Goal: Understand process/instructions: Learn how to perform a task or action

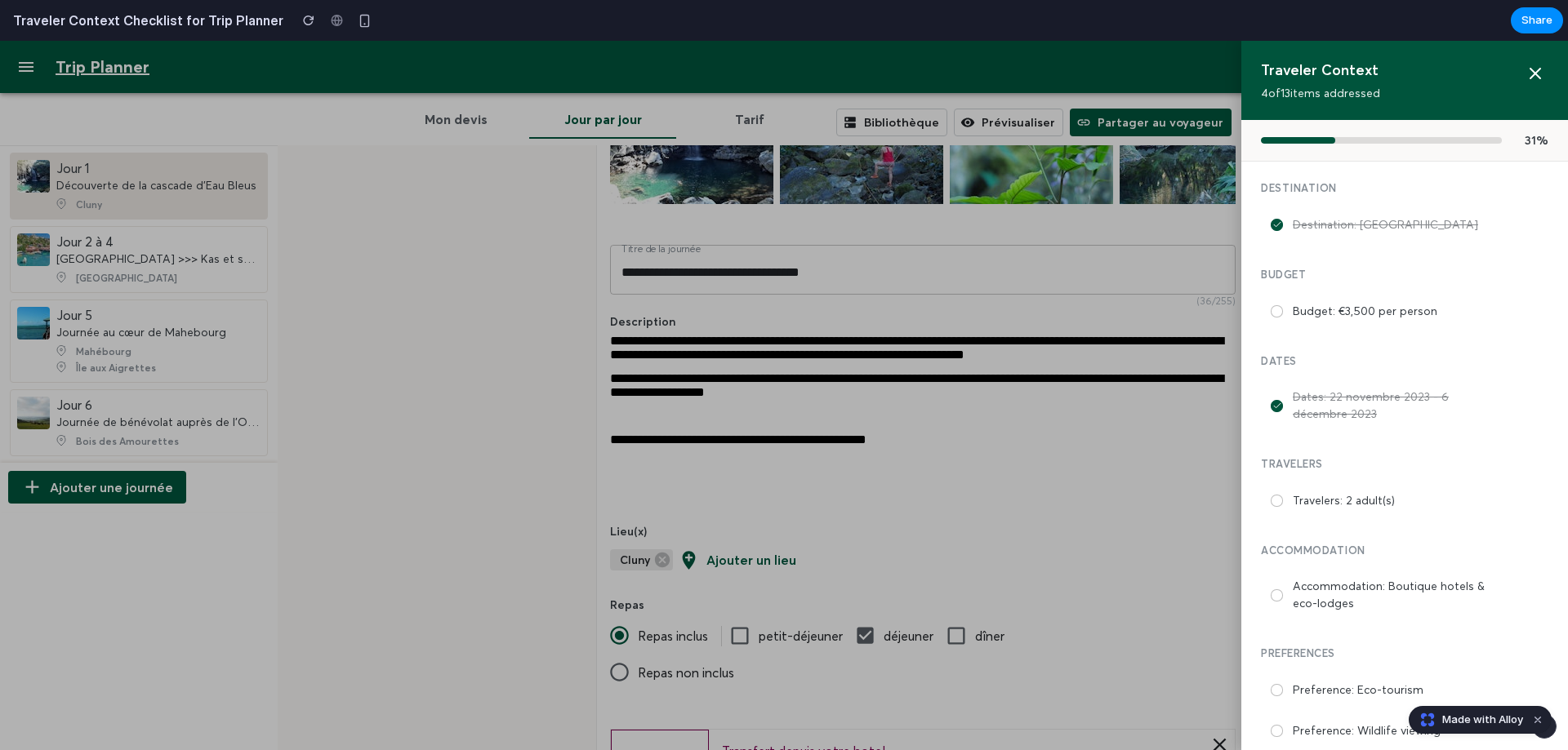
scroll to position [163, 0]
click at [1536, 720] on button "Dismiss watermark" at bounding box center [1537, 719] width 20 height 20
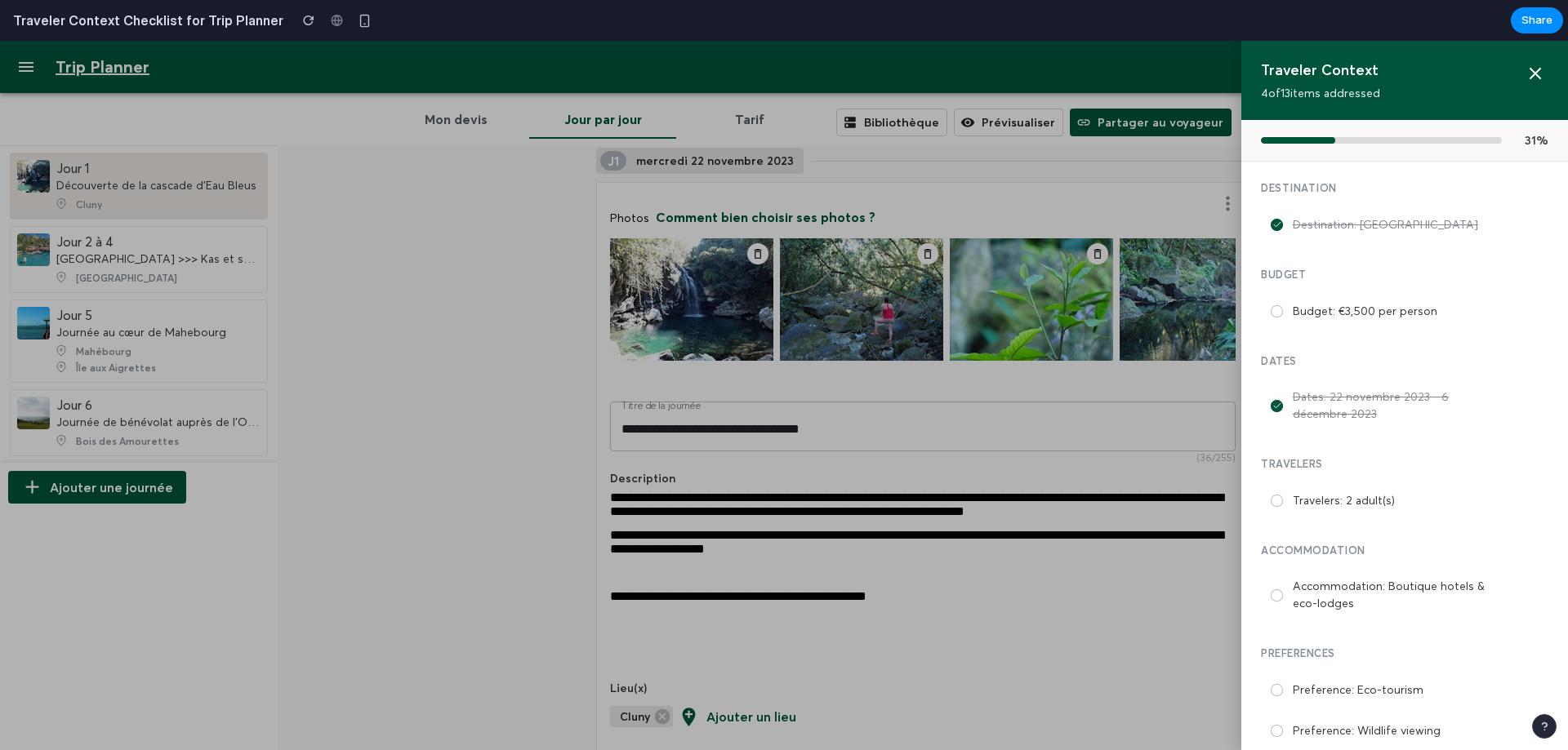
scroll to position [0, 0]
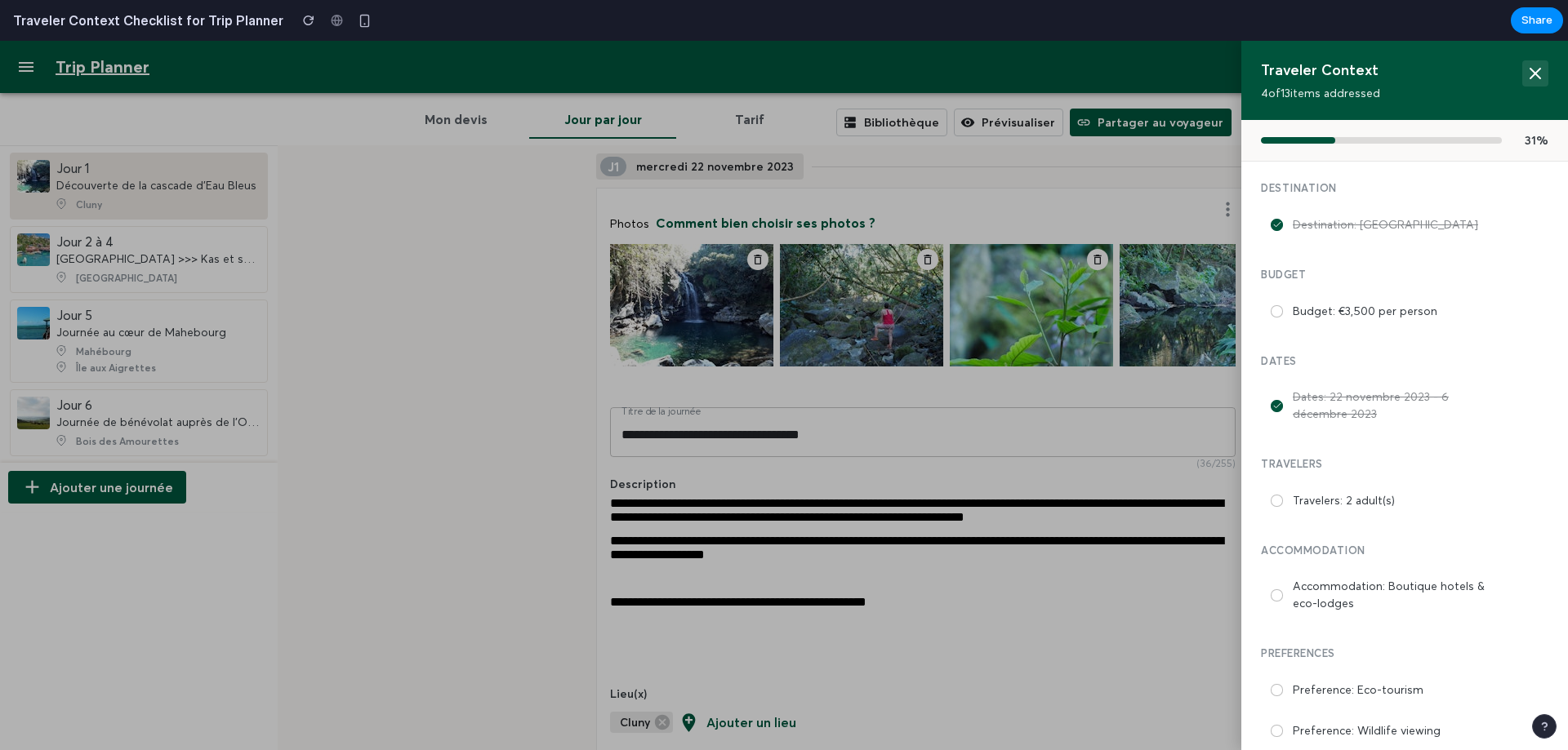
drag, startPoint x: 1524, startPoint y: 77, endPoint x: 1314, endPoint y: 232, distance: 261.0
click at [1526, 76] on icon at bounding box center [1535, 73] width 20 height 20
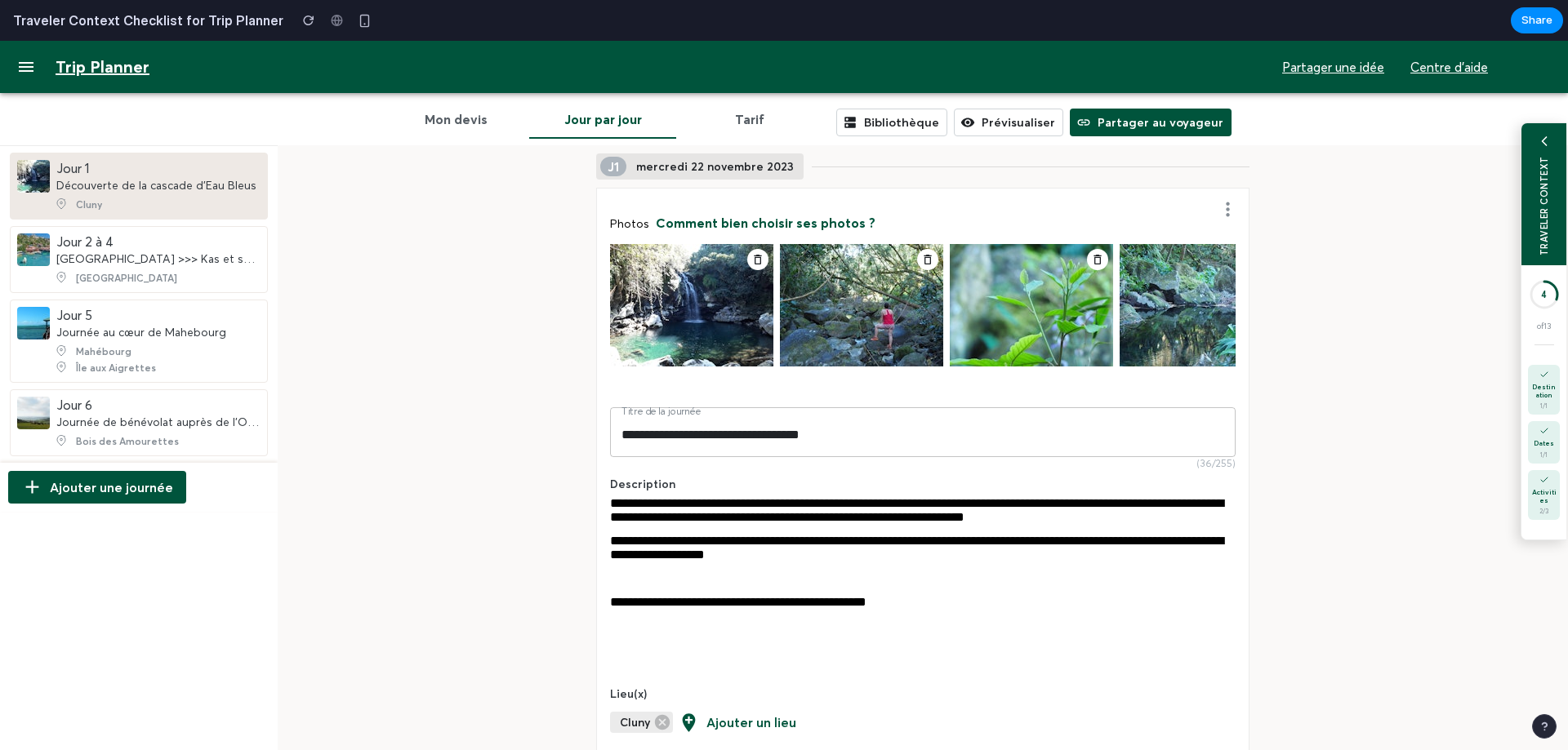
click at [1539, 229] on div "TRAVELER CONTEXT" at bounding box center [1545, 206] width 11 height 100
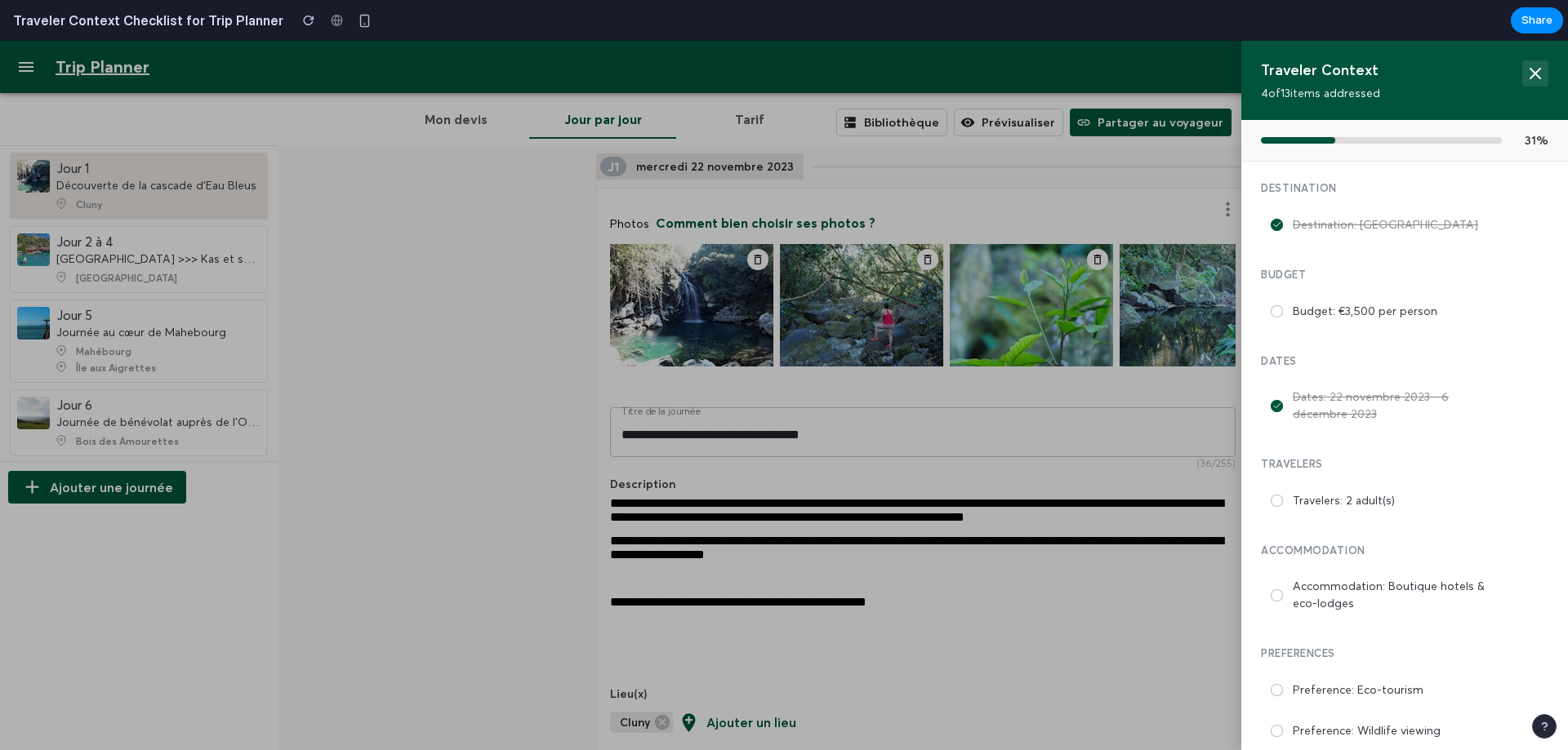
drag, startPoint x: 1522, startPoint y: 73, endPoint x: 755, endPoint y: 83, distance: 767.1
click at [1531, 73] on icon at bounding box center [1535, 74] width 10 height 10
